Goal: Check status: Check status

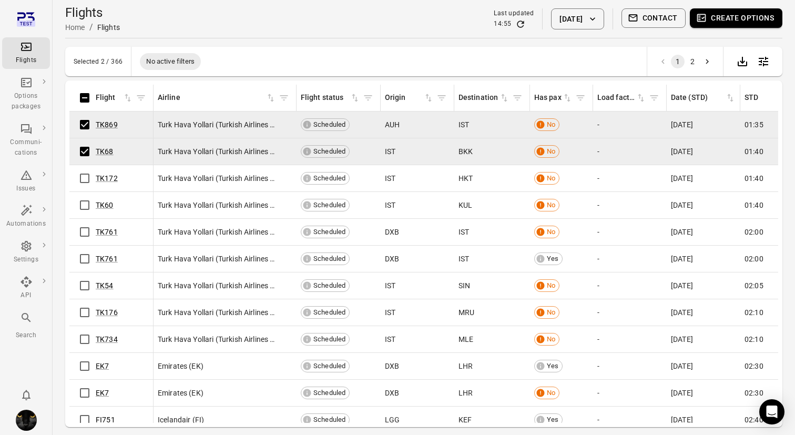
click at [739, 15] on button "Create options" at bounding box center [736, 17] width 92 height 19
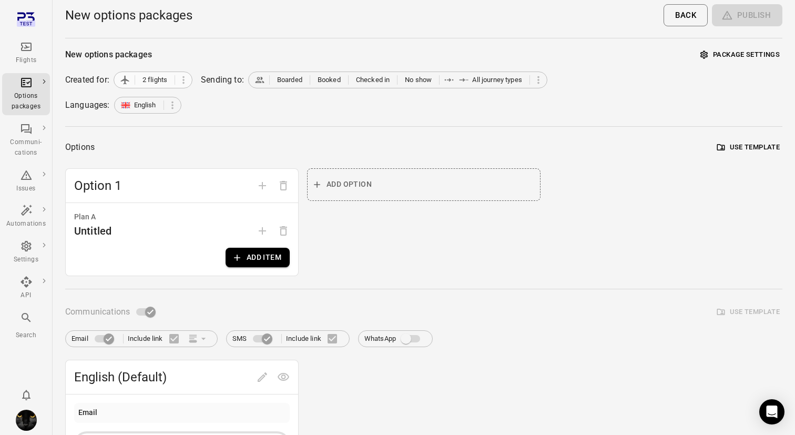
click at [142, 81] on span "2 flights" at bounding box center [154, 80] width 31 height 11
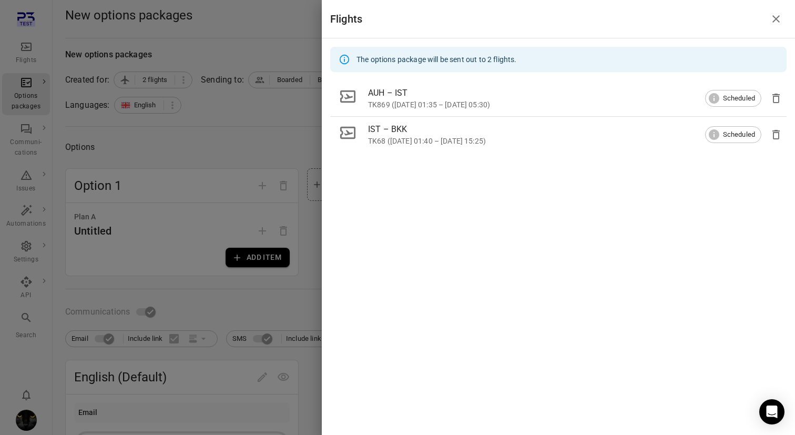
click at [150, 133] on div at bounding box center [397, 217] width 795 height 435
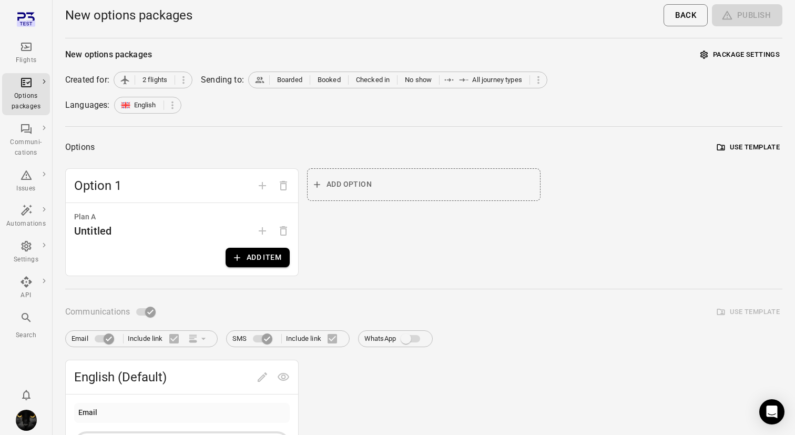
click at [20, 50] on icon "Main navigation" at bounding box center [26, 46] width 13 height 13
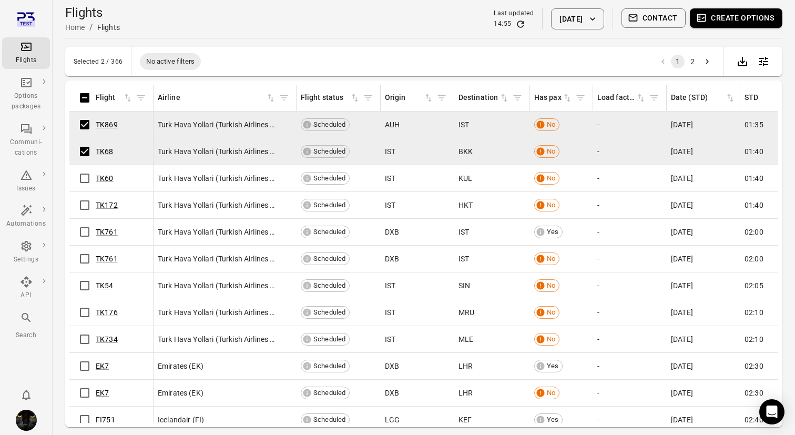
click at [747, 12] on button "Create options" at bounding box center [736, 17] width 92 height 19
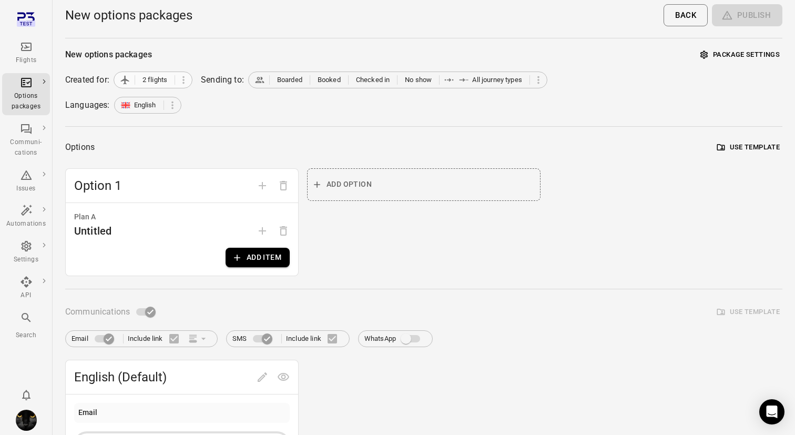
click at [152, 80] on span "2 flights" at bounding box center [154, 80] width 25 height 11
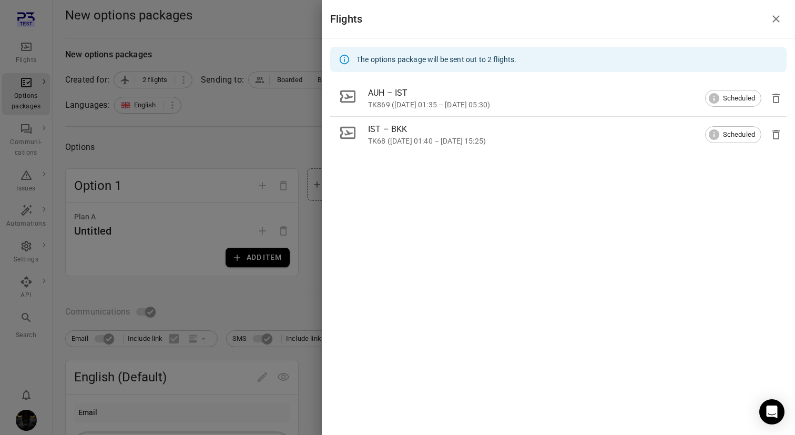
click at [199, 58] on div at bounding box center [397, 217] width 795 height 435
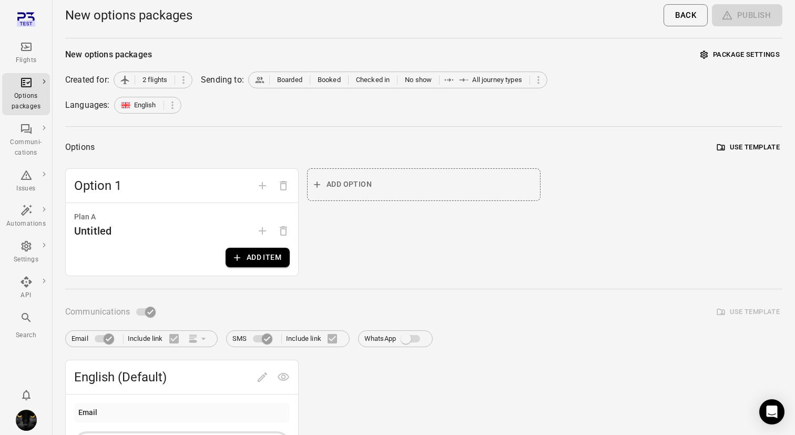
click at [119, 53] on div "New options packages" at bounding box center [108, 54] width 87 height 13
click at [255, 47] on div "New options packages Package settings" at bounding box center [423, 55] width 717 height 16
drag, startPoint x: 64, startPoint y: 54, endPoint x: 169, endPoint y: 56, distance: 104.6
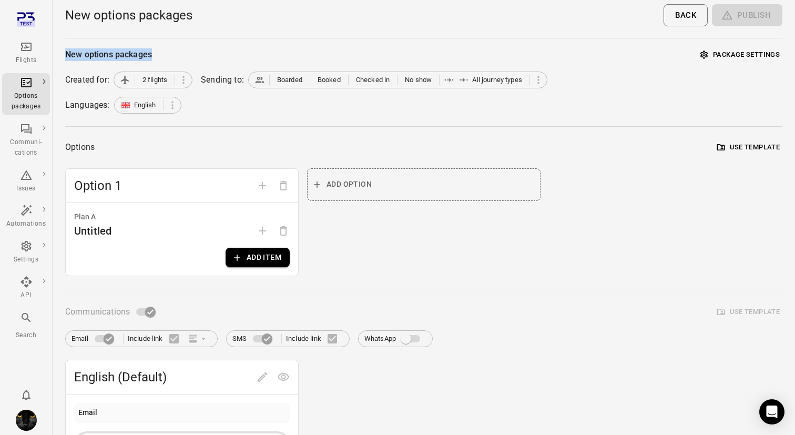
click at [169, 56] on main "New options packages Back Publish New options packages Package settings Created…" at bounding box center [424, 407] width 742 height 815
click at [169, 56] on div "New options packages Package settings" at bounding box center [423, 55] width 717 height 16
drag, startPoint x: 66, startPoint y: 58, endPoint x: 233, endPoint y: 58, distance: 166.6
click at [233, 59] on div "New options packages Package settings" at bounding box center [423, 55] width 717 height 16
click at [233, 58] on div "New options packages Package settings" at bounding box center [423, 55] width 717 height 16
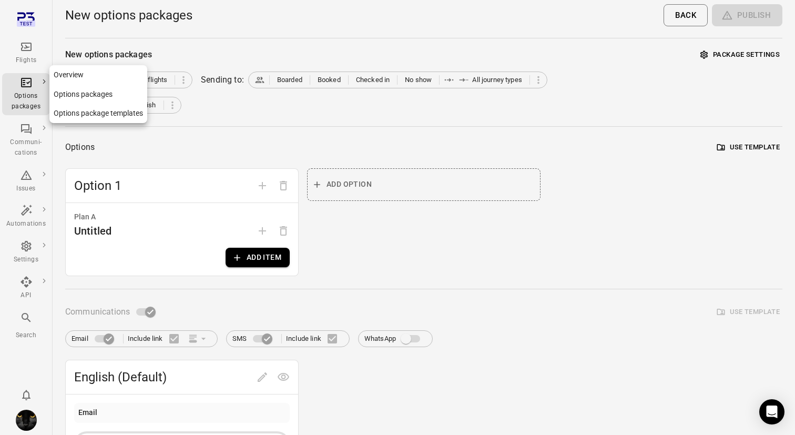
click at [19, 93] on div "Options packages" at bounding box center [25, 101] width 39 height 21
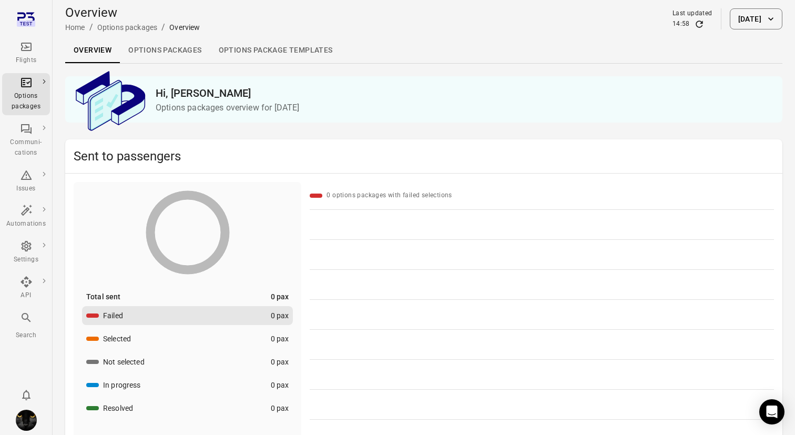
click at [100, 49] on link "Overview" at bounding box center [92, 50] width 55 height 25
click at [166, 45] on link "Options packages" at bounding box center [165, 50] width 90 height 25
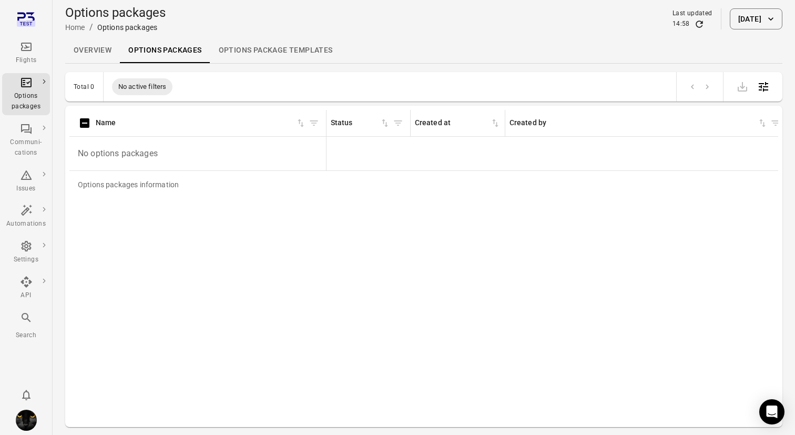
click at [751, 24] on button "[DATE]" at bounding box center [755, 18] width 53 height 21
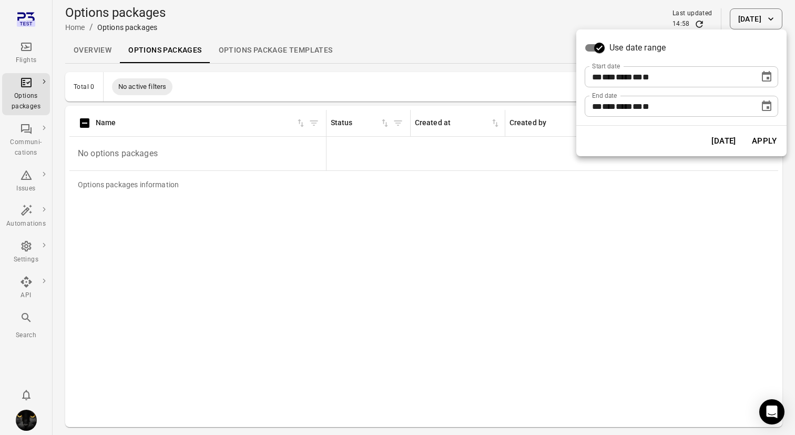
click at [762, 77] on icon "Choose date, selected date is Sep 24, 2025" at bounding box center [766, 76] width 9 height 11
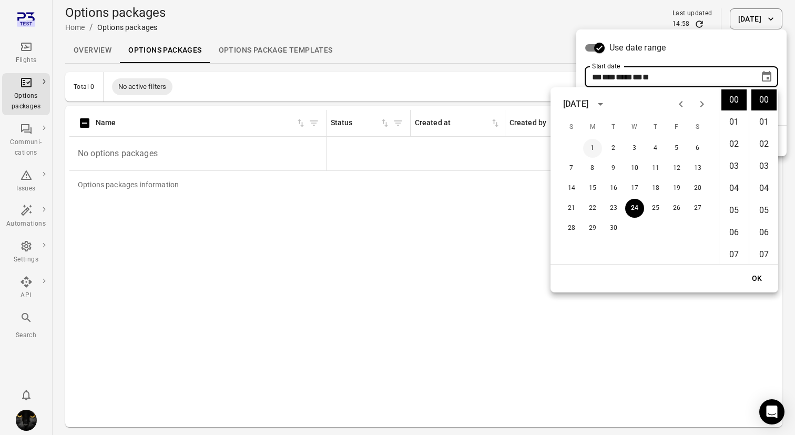
click at [589, 146] on button "1" at bounding box center [592, 148] width 19 height 19
type input "**********"
click at [759, 279] on button "OK" at bounding box center [757, 278] width 34 height 19
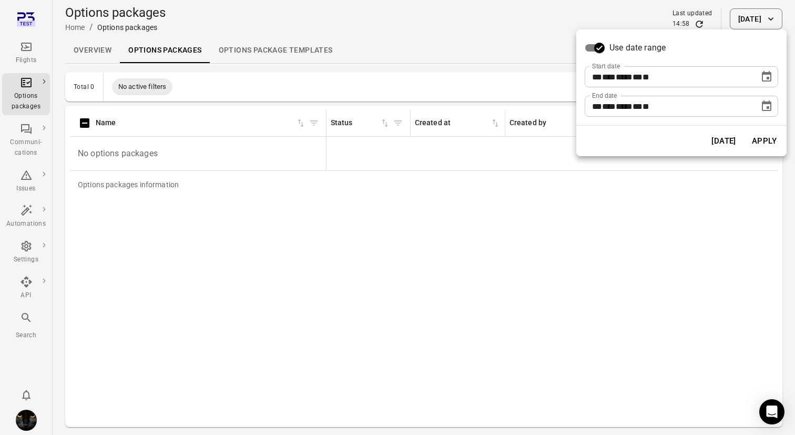
click at [757, 133] on button "Apply" at bounding box center [764, 141] width 36 height 22
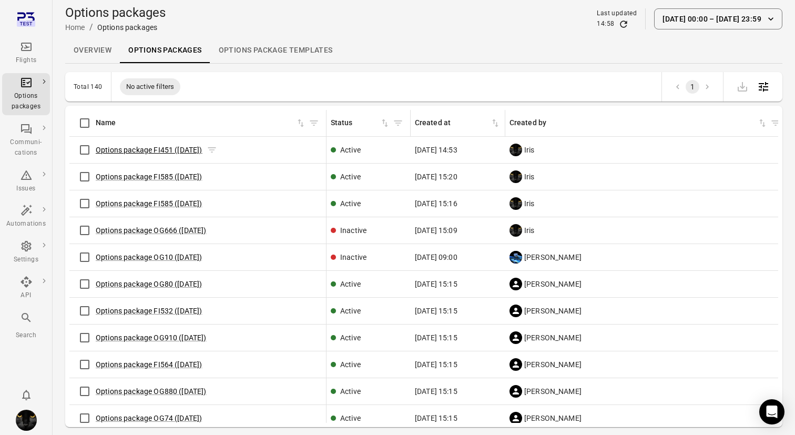
click at [107, 150] on link "Options package FI451 ([DATE])" at bounding box center [149, 150] width 107 height 8
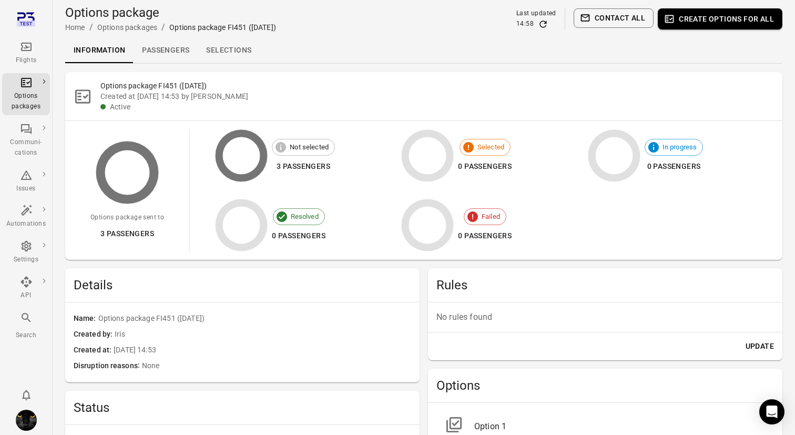
click at [26, 66] on link "Flights" at bounding box center [26, 53] width 48 height 32
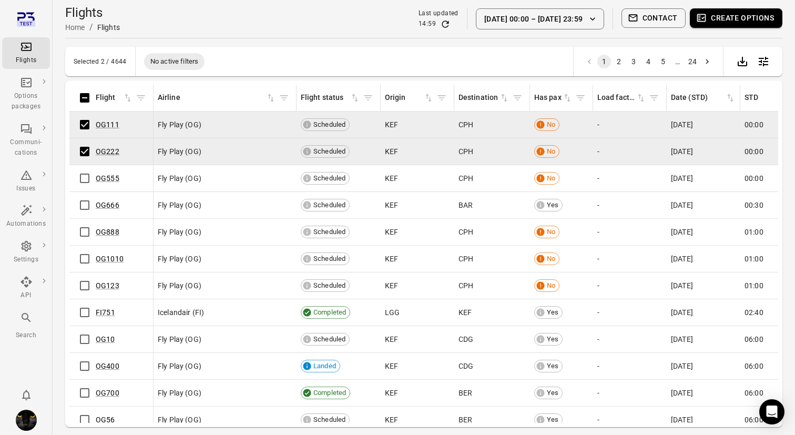
click at [723, 15] on button "Create options" at bounding box center [736, 17] width 92 height 19
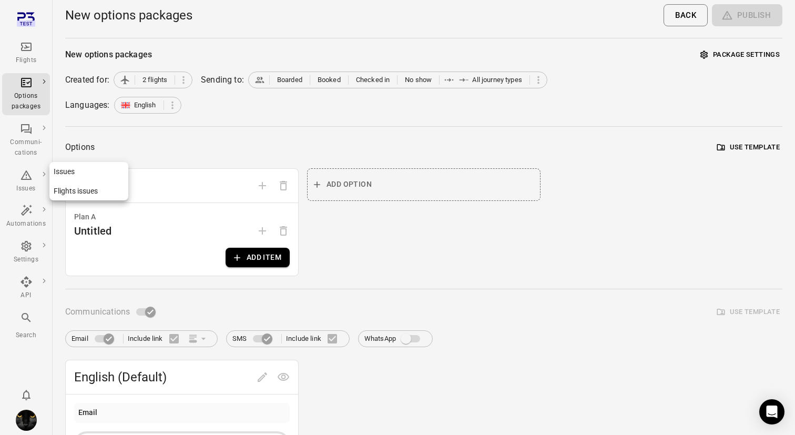
click at [26, 181] on div "Issues" at bounding box center [25, 181] width 39 height 25
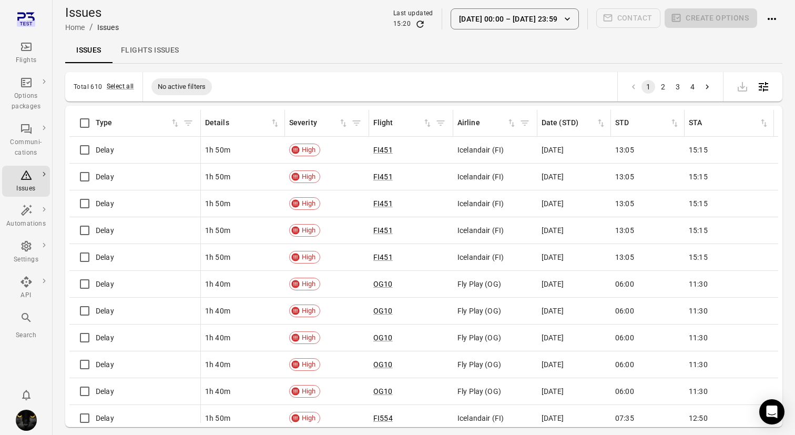
click at [24, 50] on icon "Main navigation" at bounding box center [26, 47] width 11 height 8
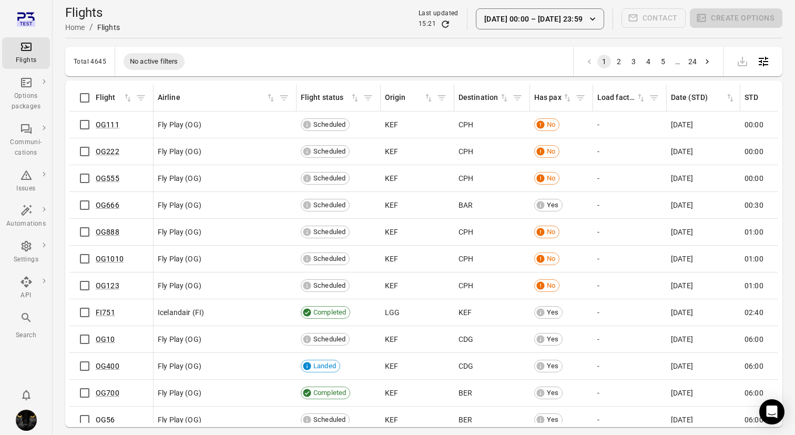
click at [547, 22] on button "[DATE] 00:00 – [DATE] 23:59" at bounding box center [540, 18] width 128 height 21
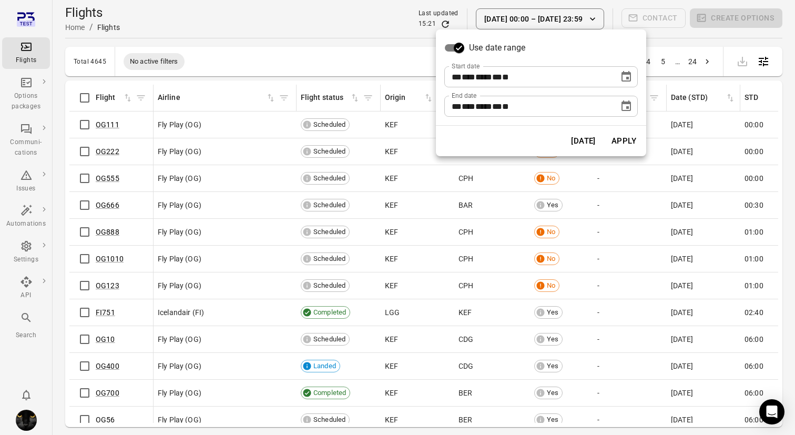
click at [629, 146] on button "Apply" at bounding box center [623, 141] width 36 height 22
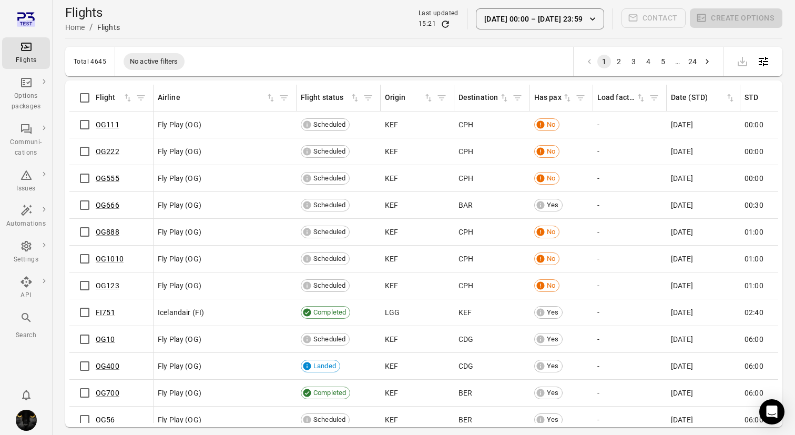
click at [572, 13] on button "[DATE] 00:00 – [DATE] 23:59" at bounding box center [540, 18] width 128 height 21
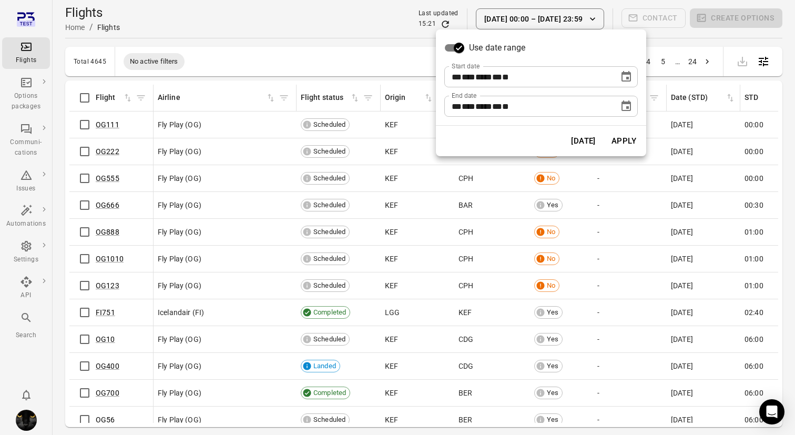
click at [586, 143] on button "[DATE]" at bounding box center [583, 141] width 36 height 22
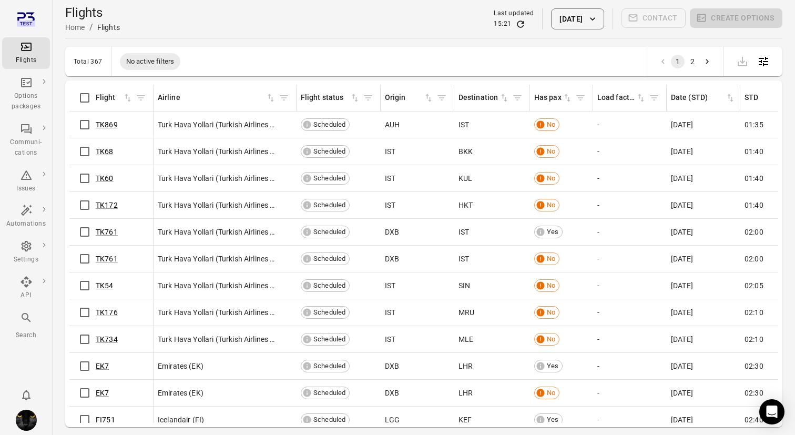
click at [588, 25] on button "[DATE]" at bounding box center [577, 18] width 53 height 21
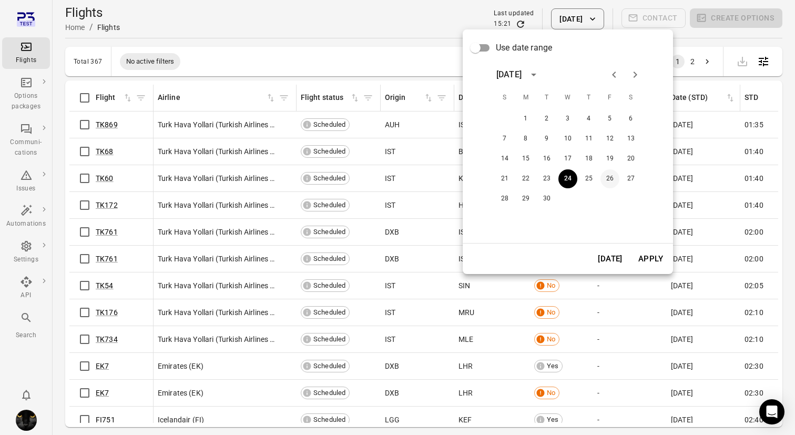
click at [611, 176] on button "26" at bounding box center [609, 178] width 19 height 19
click at [657, 266] on button "Apply" at bounding box center [650, 259] width 36 height 22
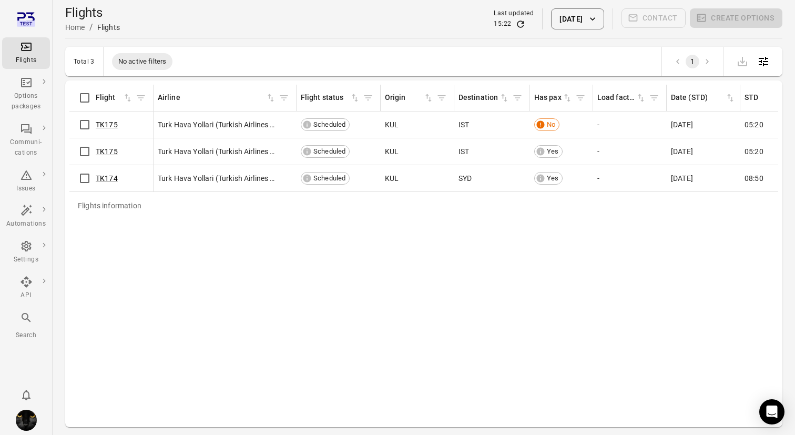
click at [573, 18] on button "[DATE]" at bounding box center [577, 18] width 53 height 21
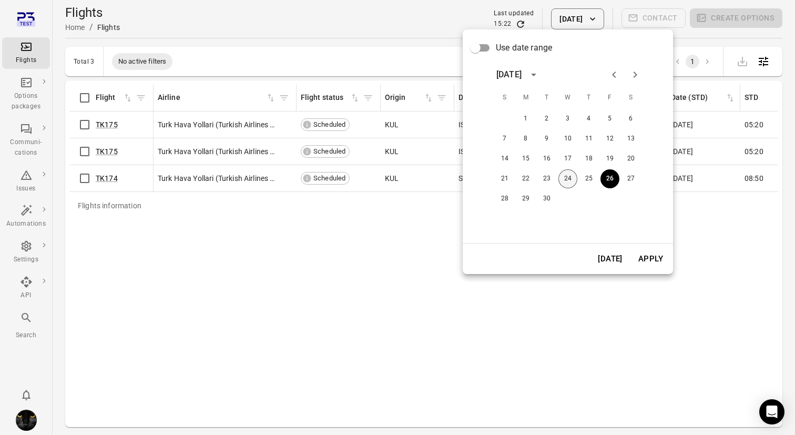
click at [565, 176] on button "24" at bounding box center [567, 178] width 19 height 19
click at [652, 263] on button "Apply" at bounding box center [650, 259] width 36 height 22
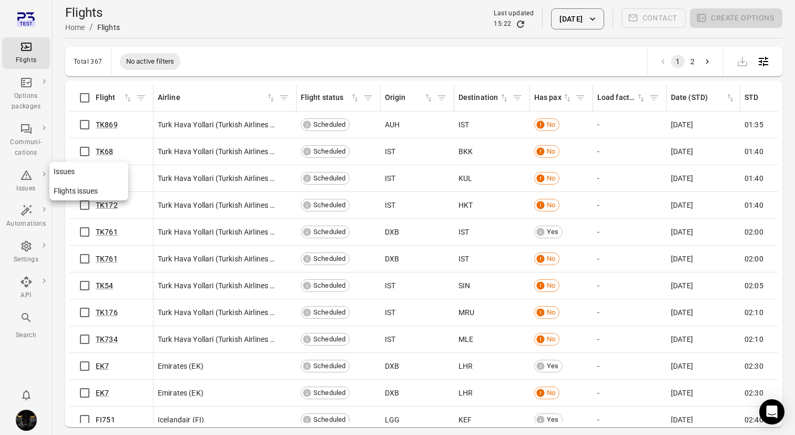
click at [25, 184] on div "Issues" at bounding box center [25, 188] width 39 height 11
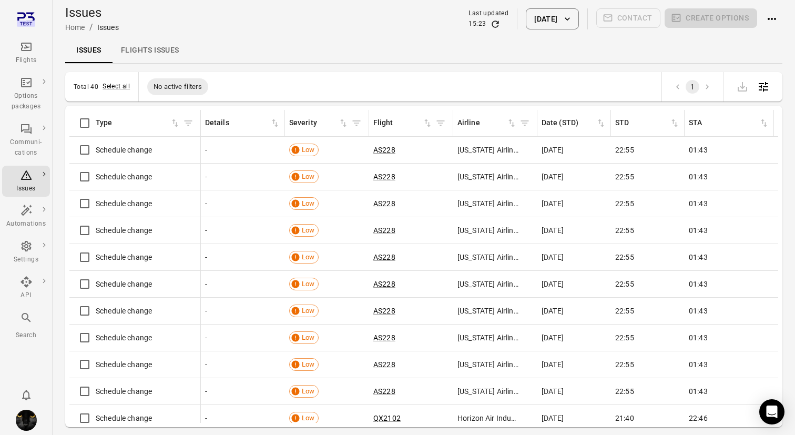
click at [151, 42] on link "Flights issues" at bounding box center [149, 50] width 75 height 25
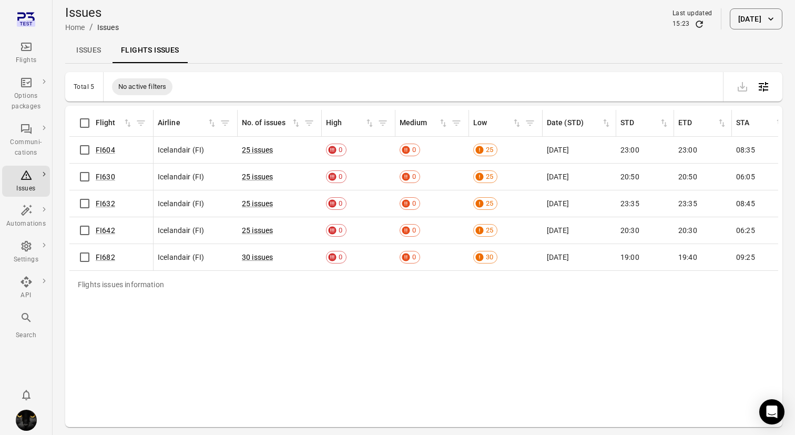
click at [85, 49] on link "Issues" at bounding box center [88, 50] width 47 height 25
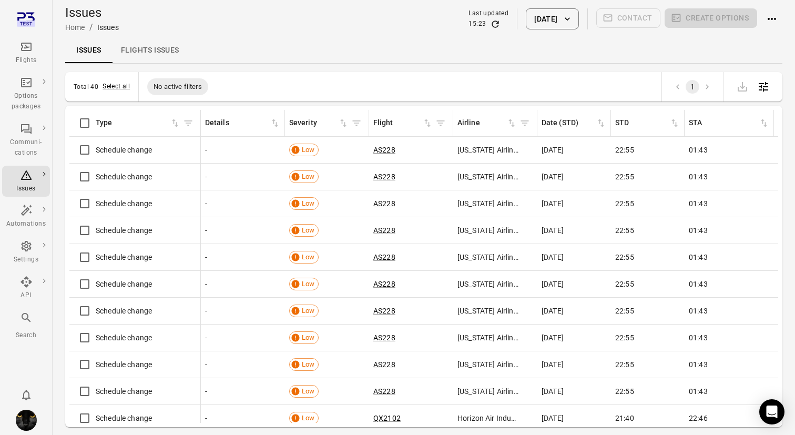
click at [27, 24] on icon "Main navigation" at bounding box center [27, 24] width 3 height 4
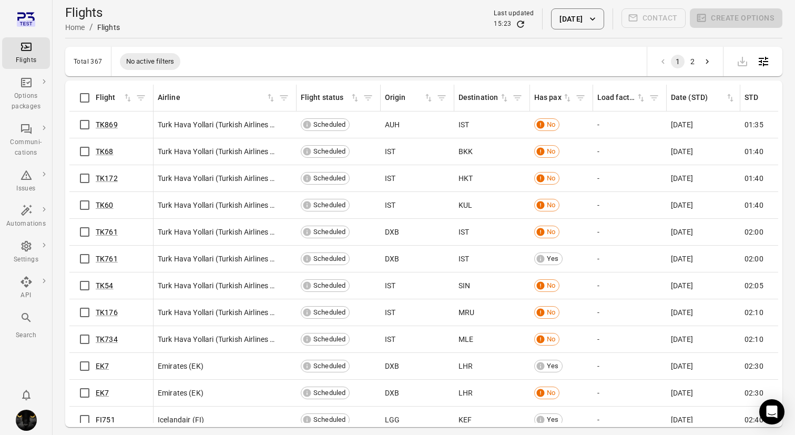
click at [26, 183] on div "Issues" at bounding box center [25, 188] width 39 height 11
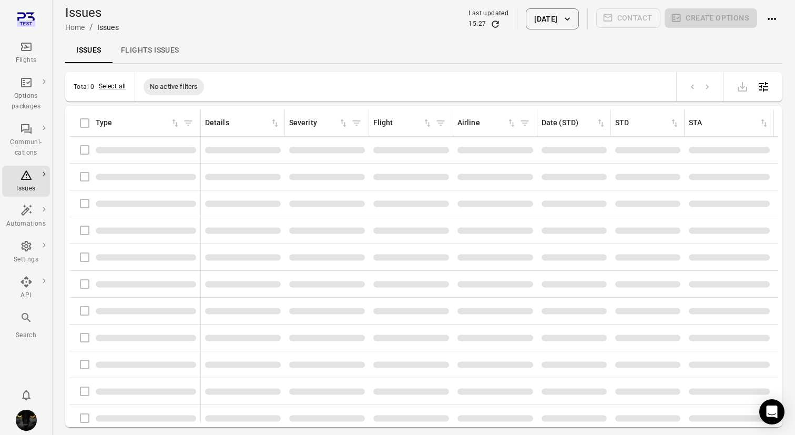
click at [151, 53] on link "Flights issues" at bounding box center [149, 50] width 75 height 25
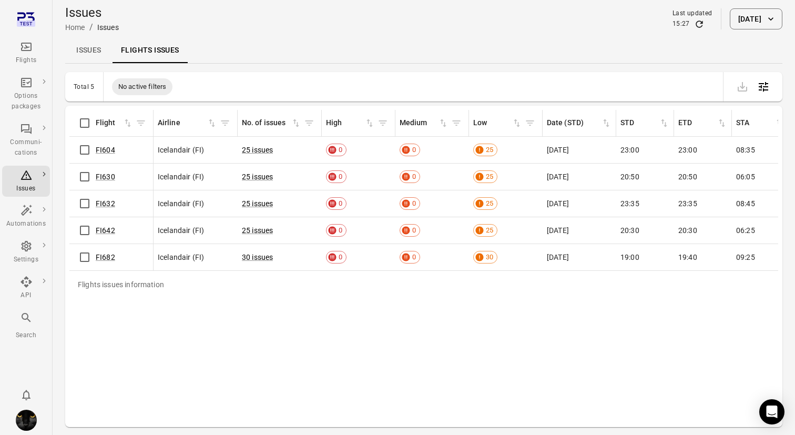
click at [25, 53] on div "Flights" at bounding box center [25, 52] width 39 height 25
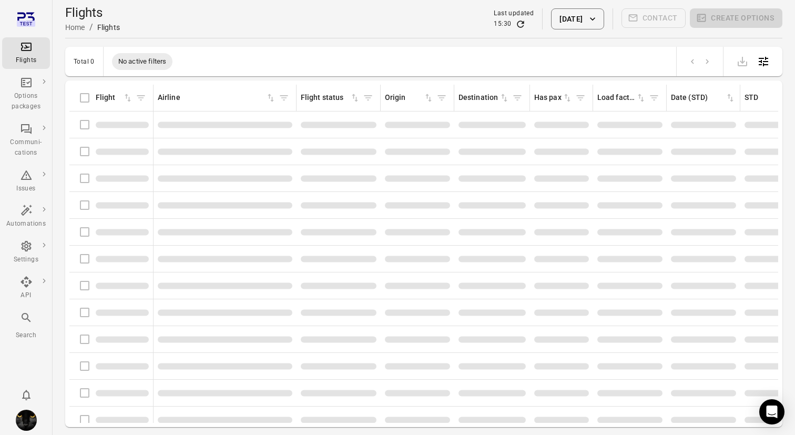
click at [25, 53] on div "Flights" at bounding box center [25, 52] width 39 height 25
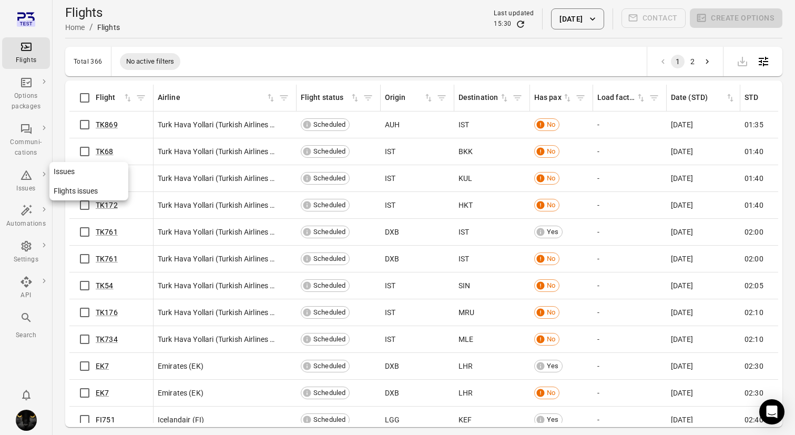
click at [29, 187] on div "Issues" at bounding box center [25, 188] width 39 height 11
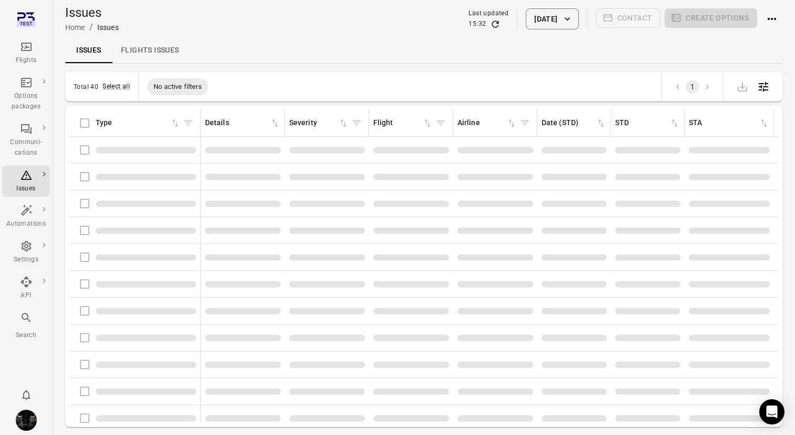
click at [155, 47] on link "Flights issues" at bounding box center [149, 50] width 75 height 25
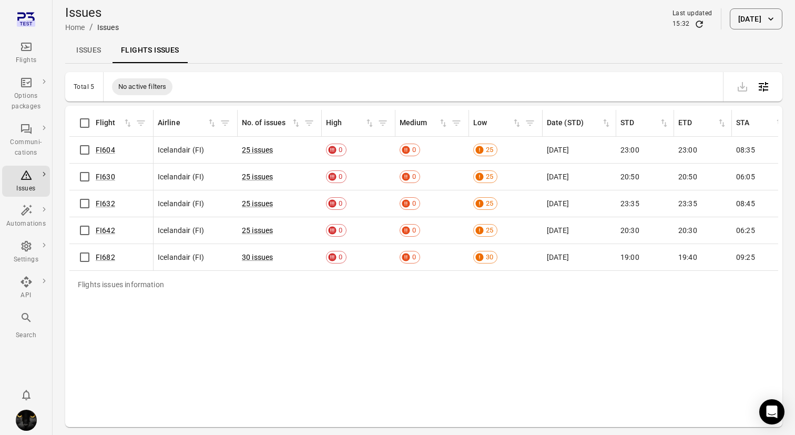
click at [151, 55] on link "Flights issues" at bounding box center [149, 50] width 75 height 25
click at [92, 64] on main "Issues Home / Issues Last updated 15:32 [DATE] Issues Flights issues Total 5 No…" at bounding box center [424, 234] width 742 height 469
click at [91, 50] on link "Issues" at bounding box center [88, 50] width 47 height 25
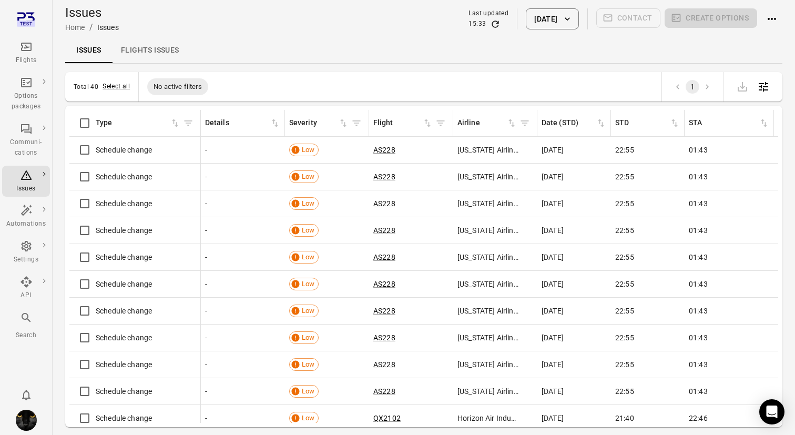
click at [159, 51] on link "Flights issues" at bounding box center [149, 50] width 75 height 25
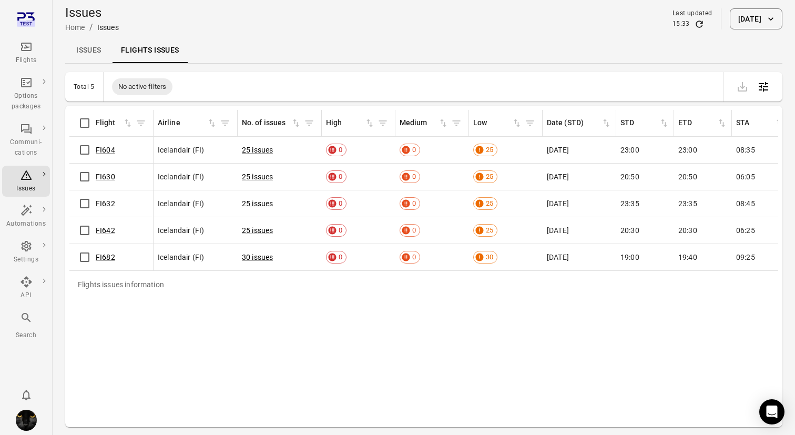
click at [24, 53] on icon "Main navigation" at bounding box center [26, 46] width 13 height 13
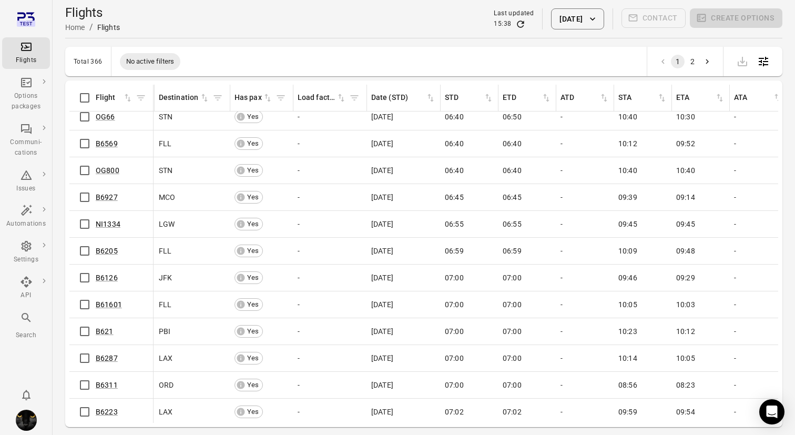
scroll to position [1036, 300]
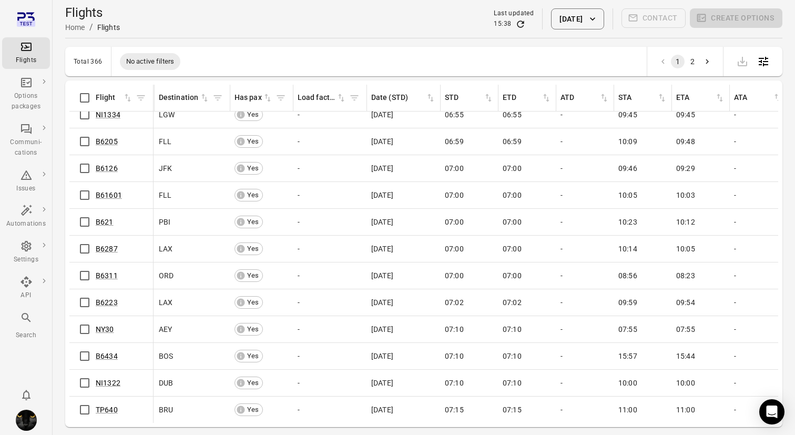
click at [567, 22] on button "[DATE]" at bounding box center [577, 18] width 53 height 21
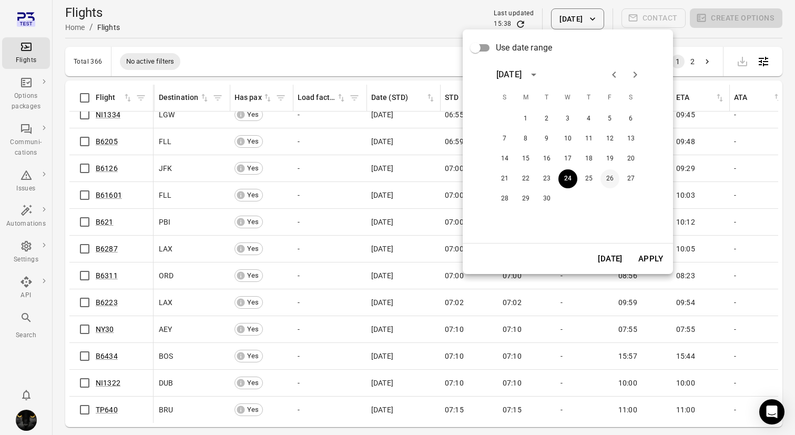
click at [606, 177] on button "26" at bounding box center [609, 178] width 19 height 19
click at [653, 258] on button "Apply" at bounding box center [650, 259] width 36 height 22
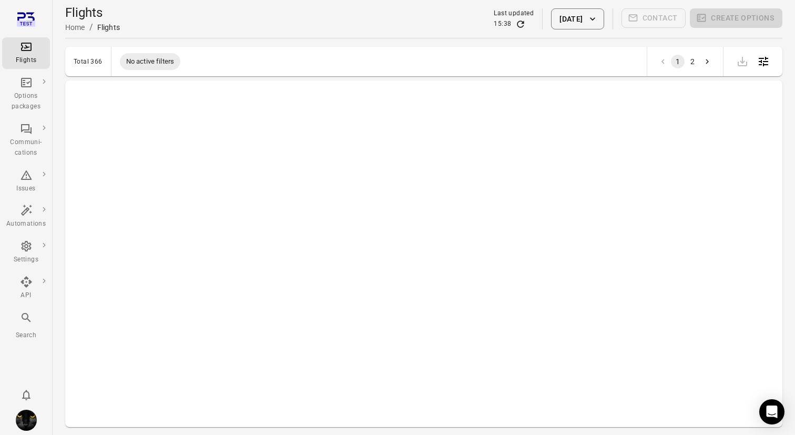
scroll to position [0, 300]
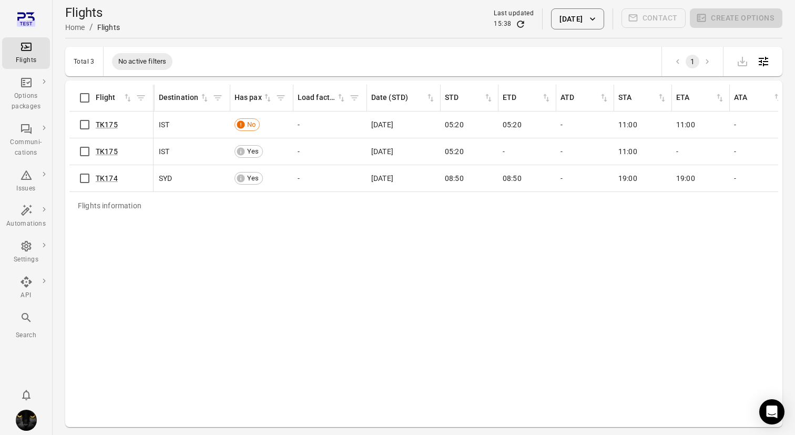
click at [6, 57] on link "Flights" at bounding box center [26, 53] width 48 height 32
click at [27, 187] on div "Issues" at bounding box center [25, 188] width 39 height 11
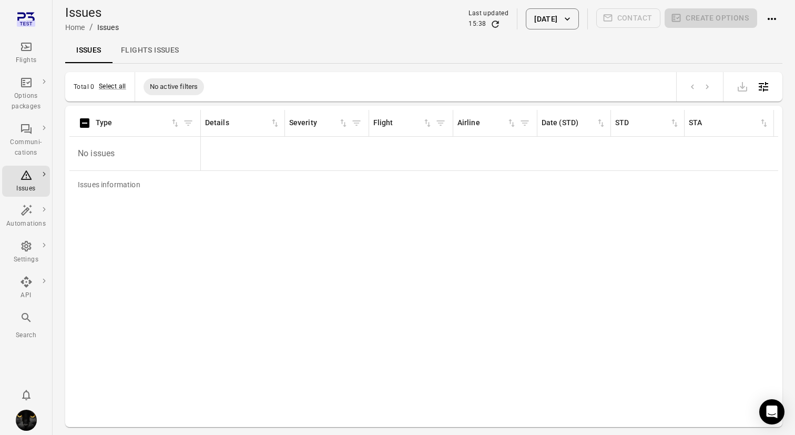
click at [158, 49] on link "Flights issues" at bounding box center [149, 50] width 75 height 25
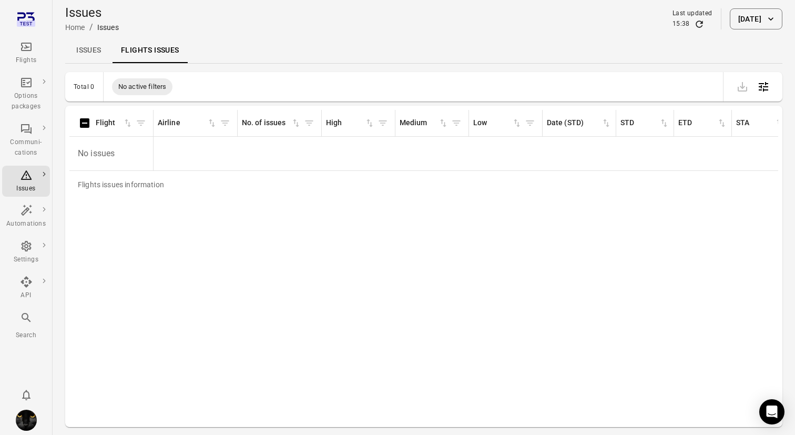
click at [470, 68] on main "Issues Home / Issues Last updated 15:38 [DATE] Issues Flights issues Total 0 No…" at bounding box center [424, 234] width 742 height 469
click at [731, 20] on button "[DATE]" at bounding box center [755, 18] width 53 height 21
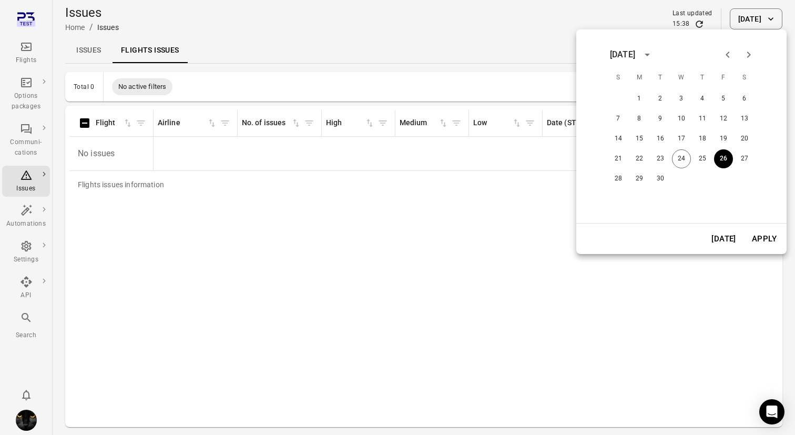
click at [721, 239] on button "[DATE]" at bounding box center [723, 239] width 36 height 22
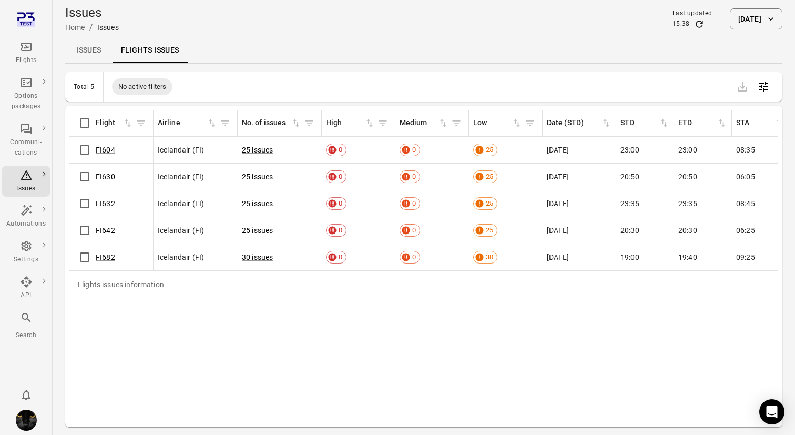
click at [506, 358] on div "Flights issues information Flight Airline No. of issues High Medium Low Date (S…" at bounding box center [423, 266] width 708 height 313
click at [354, 310] on div "Flights issues information Flight Airline No. of issues High Medium Low Date (S…" at bounding box center [423, 266] width 708 height 313
click at [515, 375] on div "Flights issues information Flight Airline No. of issues High Medium Low Date (S…" at bounding box center [423, 266] width 708 height 313
click at [238, 362] on div "Flights issues information Flight Airline No. of issues High Medium Low Date (S…" at bounding box center [423, 266] width 708 height 313
click at [383, 346] on div "Flights issues information Flight Airline No. of issues High Medium Low Date (S…" at bounding box center [423, 266] width 708 height 313
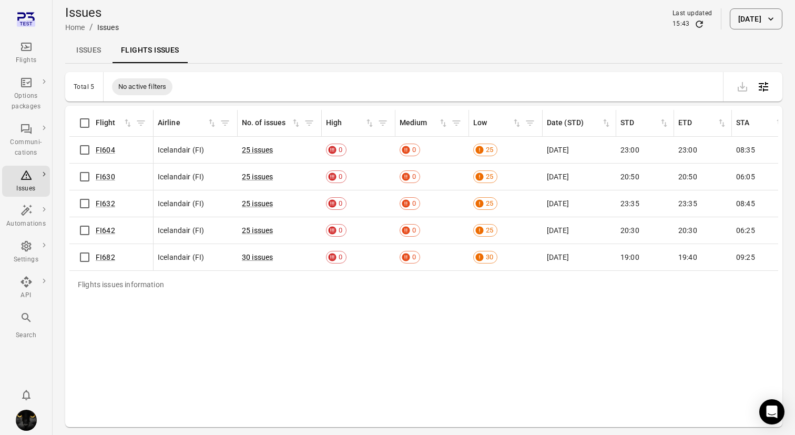
click at [481, 7] on div "Issues Home / Issues Last updated 15:43 [DATE]" at bounding box center [423, 18] width 717 height 29
